Goal: Communication & Community: Answer question/provide support

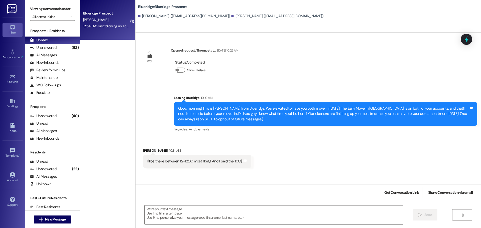
scroll to position [352, 0]
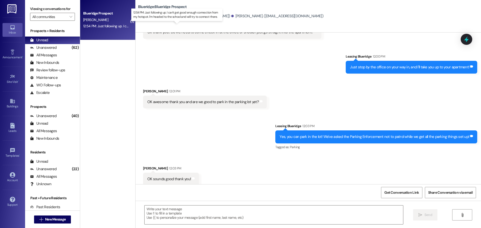
click at [97, 26] on div "12:54 PM: Just following up. I can't get good enough connection from my hotspot…" at bounding box center [180, 26] width 195 height 5
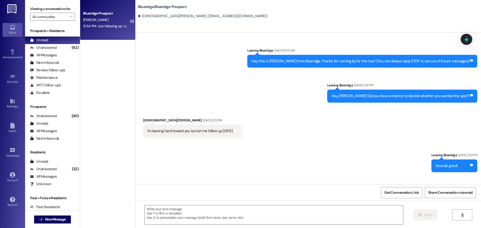
scroll to position [2585, 0]
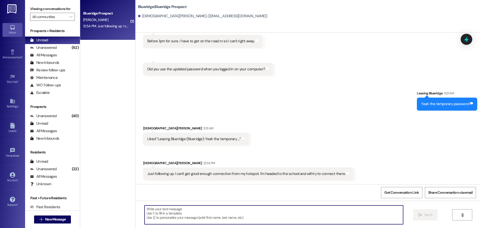
drag, startPoint x: 246, startPoint y: 209, endPoint x: 254, endPoint y: 211, distance: 8.0
click at [250, 210] on textarea at bounding box center [274, 215] width 259 height 19
type textarea "[PERSON_NAME]! Thank you!"
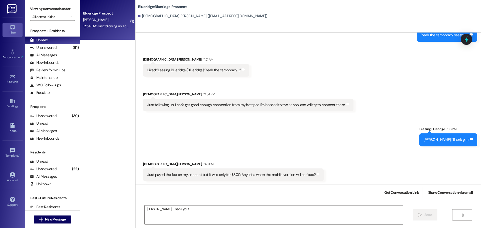
scroll to position [2655, 0]
click at [450, 99] on div "Received via SMS [PERSON_NAME] 11:21 AM Liked “Leasing Blueridge (Blueridge): Y…" at bounding box center [309, 80] width 346 height 70
click at [190, 132] on div "Sent via SMS Leasing Blueridge 1:36 PM Okey doke! Thank you! Tags and notes" at bounding box center [309, 132] width 346 height 35
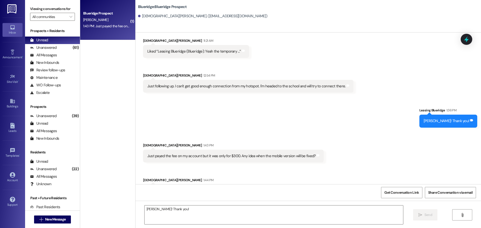
scroll to position [2690, 0]
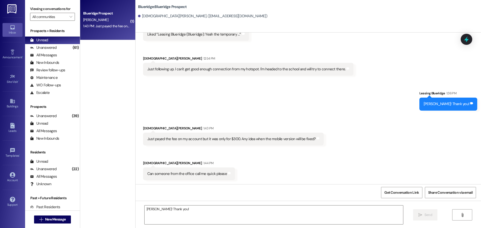
drag, startPoint x: 325, startPoint y: 140, endPoint x: 321, endPoint y: 149, distance: 9.2
click at [325, 141] on div "Received via SMS Christian HorLacher 1:43 PM Just payed the fee on my account b…" at bounding box center [309, 150] width 346 height 70
click at [63, 45] on div "Unanswered (61)" at bounding box center [52, 48] width 55 height 8
click at [60, 39] on div "Unread (0)" at bounding box center [52, 41] width 55 height 8
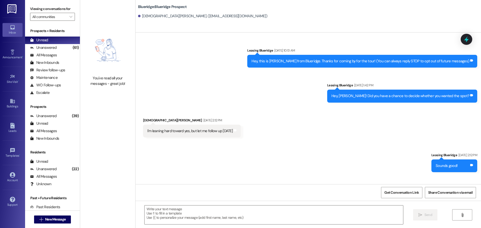
scroll to position [2683, 0]
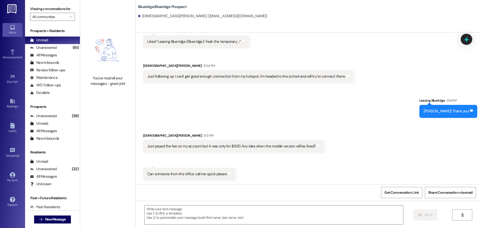
click at [348, 110] on div "Sent via SMS Leasing Blueridge 1:36 PM Okey doke! Thank you! Tags and notes" at bounding box center [309, 104] width 346 height 35
click at [359, 126] on div "Received via SMS [PERSON_NAME] 1:43 PM Just payed the fee on my account but it …" at bounding box center [309, 153] width 346 height 63
click at [356, 122] on div "Received via SMS [PERSON_NAME] 1:43 PM Just payed the fee on my account but it …" at bounding box center [309, 153] width 346 height 63
click at [357, 122] on div "Received via SMS [PERSON_NAME] 1:43 PM Just payed the fee on my account but it …" at bounding box center [309, 153] width 346 height 63
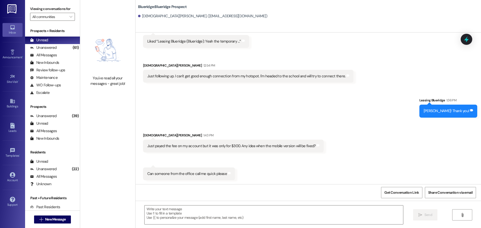
click at [276, 97] on div "Sent via SMS Leasing Blueridge 1:36 PM Okey doke! Thank you! Tags and notes" at bounding box center [309, 103] width 346 height 35
click at [265, 55] on div "Received via SMS [PERSON_NAME] 11:21 AM Liked “Leasing Blueridge (Blueridge): Y…" at bounding box center [309, 52] width 346 height 70
click at [365, 99] on div "Sent via SMS Leasing Blueridge 1:36 PM Okey doke! Thank you! Tags and notes" at bounding box center [309, 103] width 346 height 35
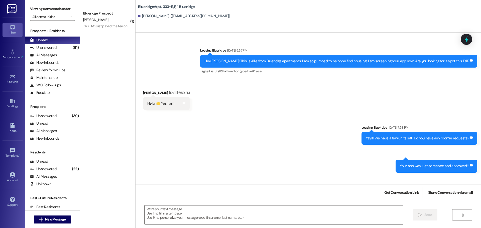
scroll to position [18799, 0]
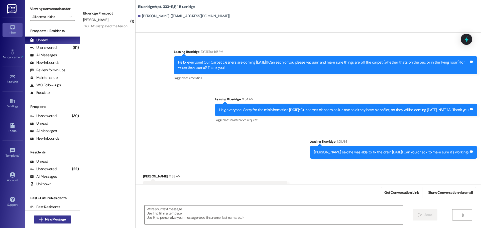
click at [64, 217] on span "New Message" at bounding box center [55, 219] width 21 height 5
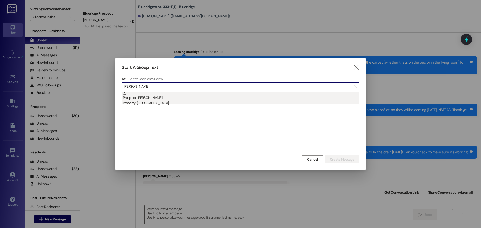
type input "[PERSON_NAME]"
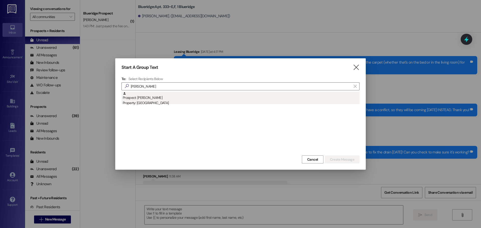
click at [197, 98] on div "Prospect: [PERSON_NAME] Property: [GEOGRAPHIC_DATA]" at bounding box center [241, 99] width 237 height 14
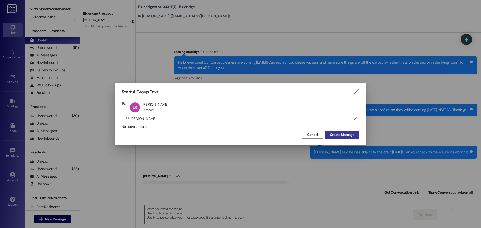
click at [337, 137] on span "Create Message" at bounding box center [342, 134] width 24 height 5
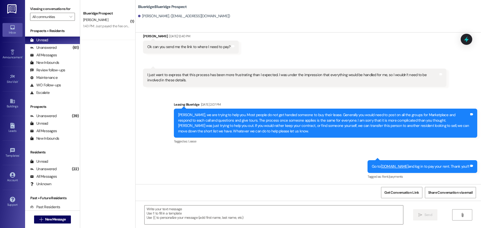
scroll to position [430, 0]
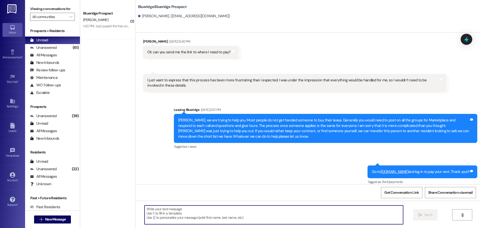
click at [294, 211] on textarea at bounding box center [274, 215] width 259 height 19
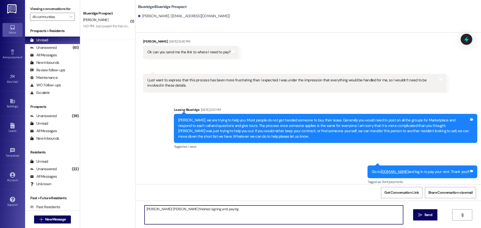
drag, startPoint x: 221, startPoint y: 216, endPoint x: 221, endPoint y: 209, distance: 6.8
click at [220, 216] on textarea "[PERSON_NAME]! [PERSON_NAME] finished signing and paying" at bounding box center [274, 215] width 259 height 19
type textarea "[PERSON_NAME]! [PERSON_NAME] finished signing and paying his Deposit and Admin …"
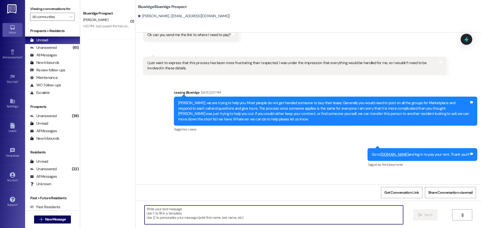
scroll to position [465, 0]
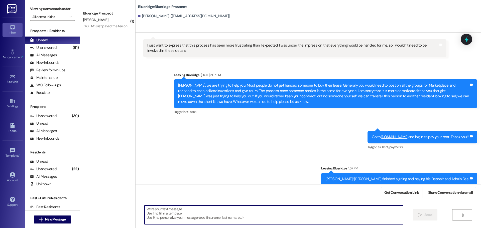
drag, startPoint x: 341, startPoint y: 214, endPoint x: 344, endPoint y: 200, distance: 14.3
click at [341, 214] on textarea at bounding box center [274, 215] width 259 height 19
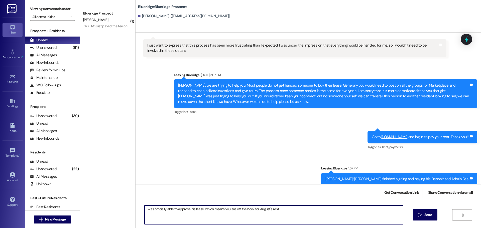
type textarea "I was officially able to approve his lease, which means you are off the hook fo…"
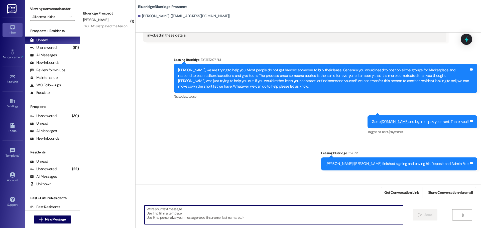
scroll to position [500, 0]
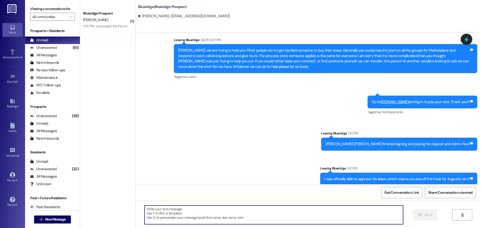
click at [308, 214] on textarea at bounding box center [274, 215] width 259 height 19
type textarea "N"
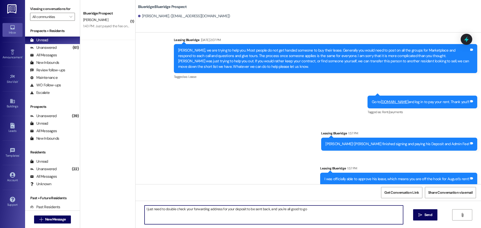
type textarea "I just need to double check your forwarding address for your deposit to be sent…"
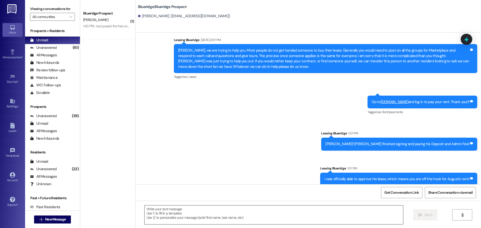
click at [381, 221] on textarea at bounding box center [274, 215] width 259 height 19
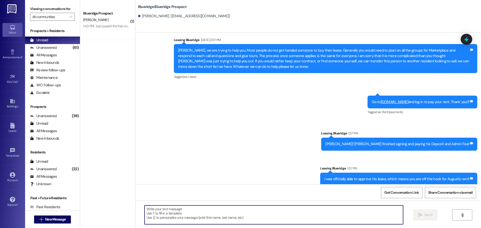
paste textarea "[STREET_ADDRESS][US_STATE]"
type textarea "[STREET_ADDRESS][US_STATE]"
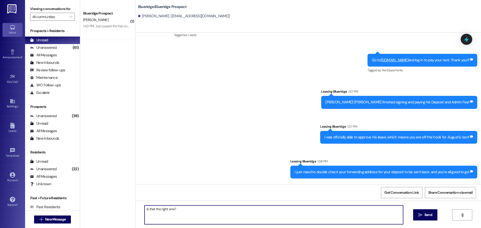
scroll to position [580, 0]
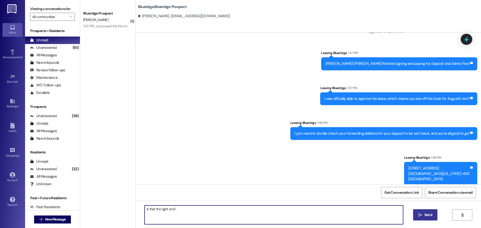
type textarea "Is that the right one?"
click at [423, 216] on span "Send" at bounding box center [428, 214] width 10 height 5
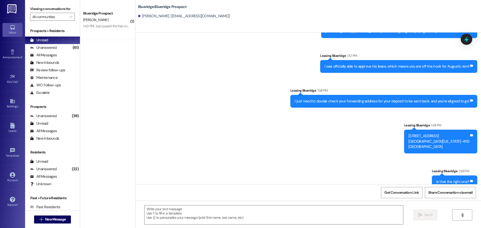
scroll to position [615, 0]
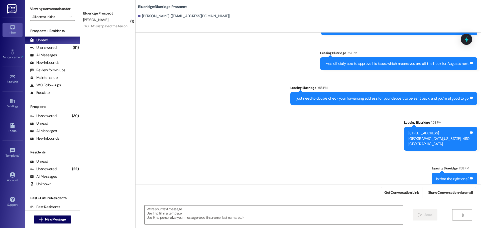
click at [315, 148] on div "Sent via SMS Leasing Blueridge [DATE] 2:07 PM [PERSON_NAME], we are trying to h…" at bounding box center [309, 50] width 346 height 279
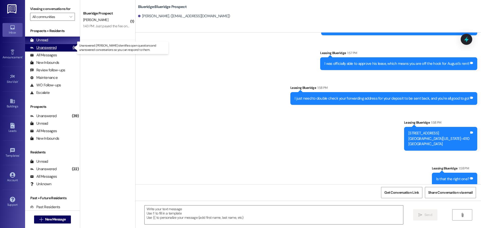
click at [57, 46] on div "Unanswered (61)" at bounding box center [52, 48] width 55 height 8
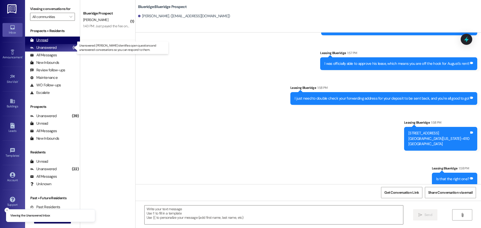
click at [56, 44] on div "Unread (0)" at bounding box center [52, 41] width 55 height 8
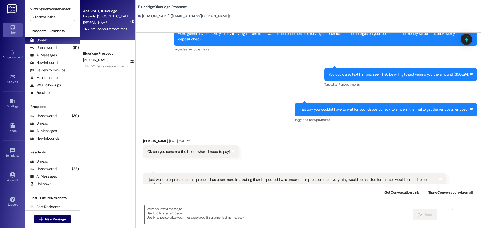
scroll to position [336, 0]
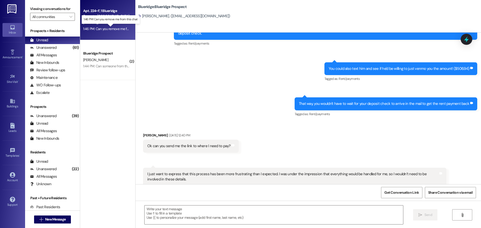
click at [93, 29] on div "1:46 PM: Can you remove me from this chat 1:46 PM: Can you remove me from this …" at bounding box center [114, 29] width 63 height 5
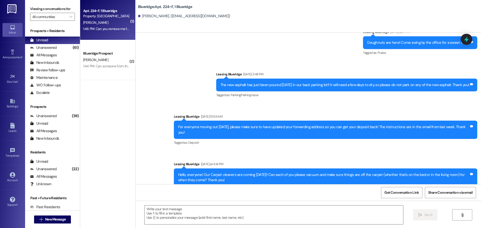
scroll to position [3461, 0]
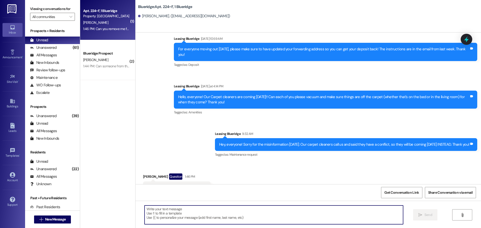
click at [218, 207] on textarea at bounding box center [274, 215] width 259 height 19
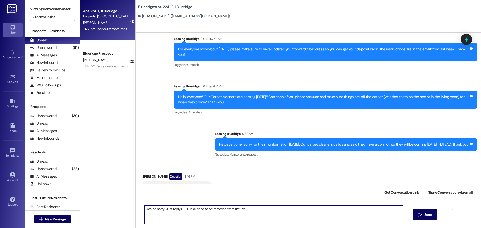
type textarea "Yes, so sorry! Just reply STOP in all caps to be removed from the list!"
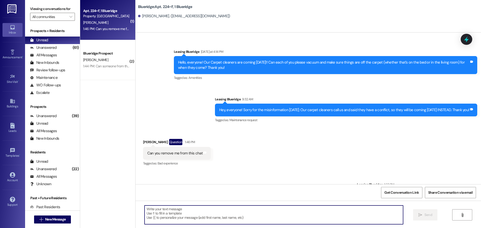
scroll to position [3496, 0]
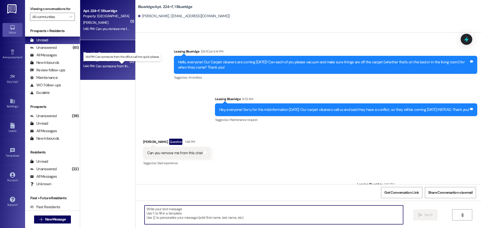
click at [96, 65] on div "1:44 PM: Can someone from the office call me quick please 1:44 PM: Can someone …" at bounding box center [125, 66] width 85 height 5
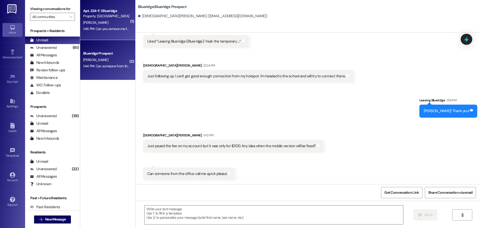
scroll to position [2683, 0]
click at [90, 34] on div "Apt. 224~F, 1 Blueridge Property: Blueridge [PERSON_NAME] 1:46 PM: Can you remo…" at bounding box center [107, 20] width 55 height 40
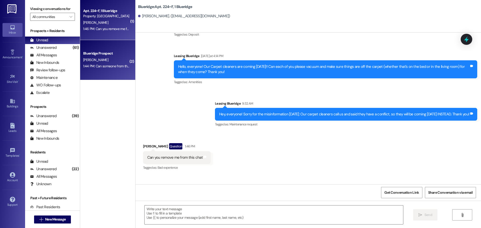
click at [93, 62] on div "[PERSON_NAME]" at bounding box center [106, 60] width 47 height 6
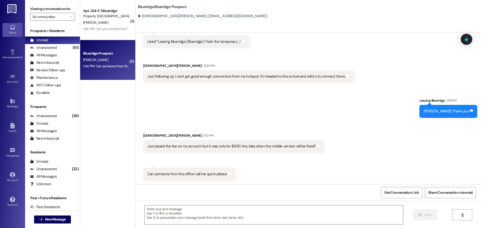
scroll to position [2683, 0]
click at [332, 149] on div "Received via SMS [PERSON_NAME] 1:43 PM Just payed the fee on my account but it …" at bounding box center [309, 153] width 346 height 63
click at [357, 71] on div "Received via SMS [PERSON_NAME] 11:21 AM Liked “Leasing Blueridge (Blueridge): Y…" at bounding box center [309, 52] width 346 height 70
click at [352, 46] on div "Received via SMS [PERSON_NAME] 11:21 AM Liked “Leasing Blueridge (Blueridge): Y…" at bounding box center [309, 52] width 346 height 70
click at [70, 45] on div "(64)" at bounding box center [75, 48] width 10 height 8
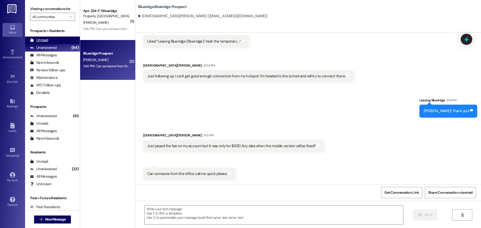
click at [66, 42] on div "Unread (0)" at bounding box center [52, 41] width 55 height 8
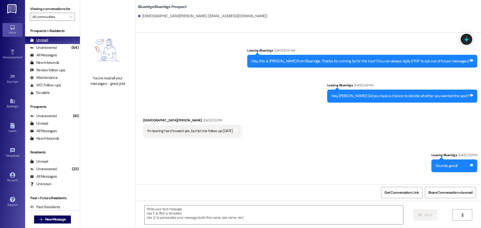
scroll to position [2683, 0]
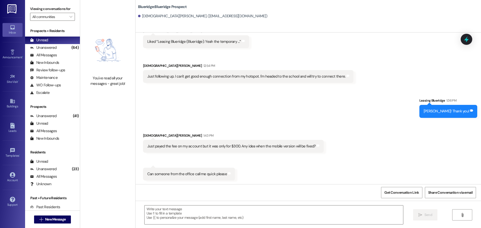
click at [428, 24] on div "Blueridge: Blueridge Prospect [DEMOGRAPHIC_DATA][PERSON_NAME]. ([EMAIL_ADDRESS]…" at bounding box center [309, 16] width 346 height 33
click at [45, 54] on div "All Messages" at bounding box center [43, 55] width 27 height 5
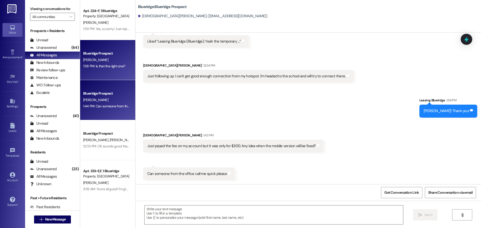
click at [103, 55] on div "Blueridge Prospect" at bounding box center [106, 53] width 46 height 5
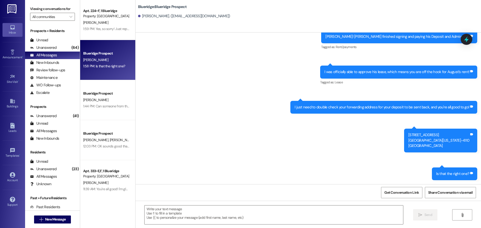
scroll to position [602, 0]
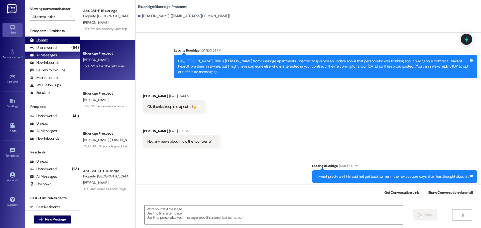
scroll to position [602, 0]
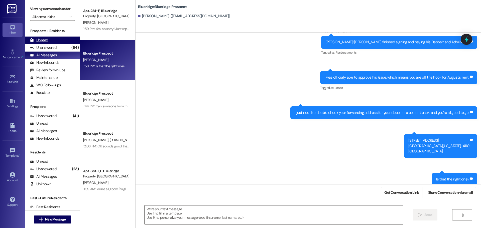
click at [57, 40] on div "Unread (0)" at bounding box center [52, 41] width 55 height 8
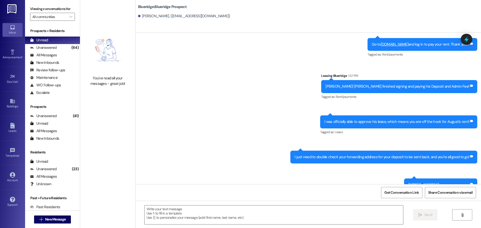
scroll to position [602, 0]
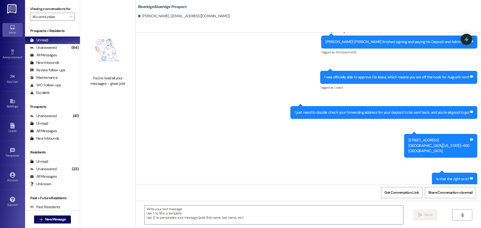
click at [239, 106] on div "Sent via SMS Leasing Blueridge Aug 13, 2025 at 2:07 PM Luke, we are trying to h…" at bounding box center [309, 57] width 346 height 266
click at [241, 111] on div "Sent via SMS Leasing Blueridge Aug 13, 2025 at 2:07 PM Luke, we are trying to h…" at bounding box center [309, 57] width 346 height 266
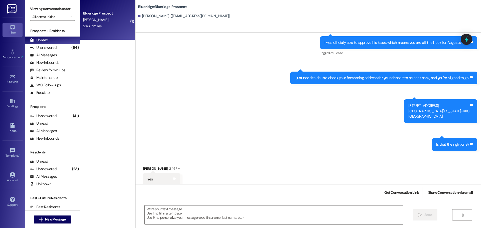
scroll to position [637, 0]
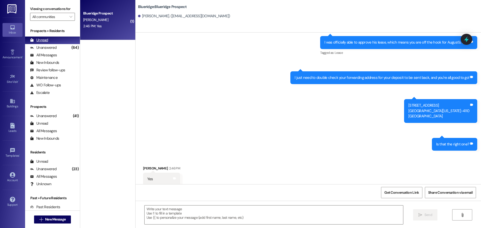
drag, startPoint x: 44, startPoint y: 48, endPoint x: 45, endPoint y: 41, distance: 6.9
click at [44, 48] on div "Unanswered" at bounding box center [43, 47] width 27 height 5
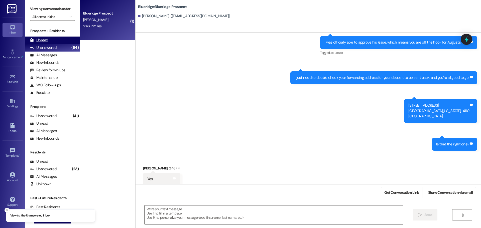
click at [45, 40] on div "Unread" at bounding box center [39, 40] width 18 height 5
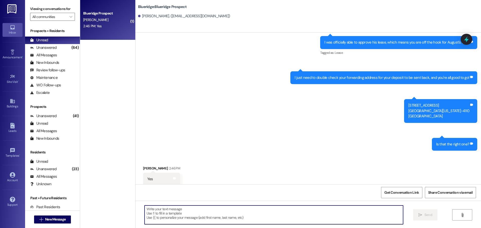
click at [327, 215] on textarea at bounding box center [274, 215] width 259 height 19
type textarea "Okay, perfect!"
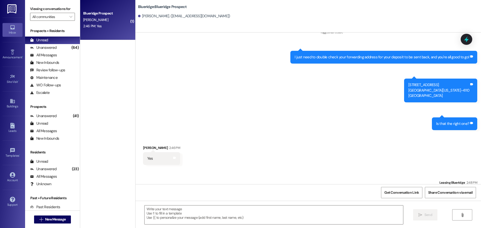
scroll to position [672, 0]
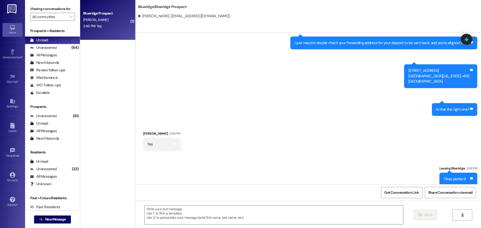
click at [211, 157] on div "Sent via SMS Leasing Blueridge 2:48 PM Okay, perfect! Tags and notes" at bounding box center [309, 172] width 346 height 35
click at [335, 155] on div "Sent via SMS Leasing Blueridge 2:48 PM Okay, perfect! Tags and notes" at bounding box center [309, 172] width 346 height 35
